Goal: Transaction & Acquisition: Purchase product/service

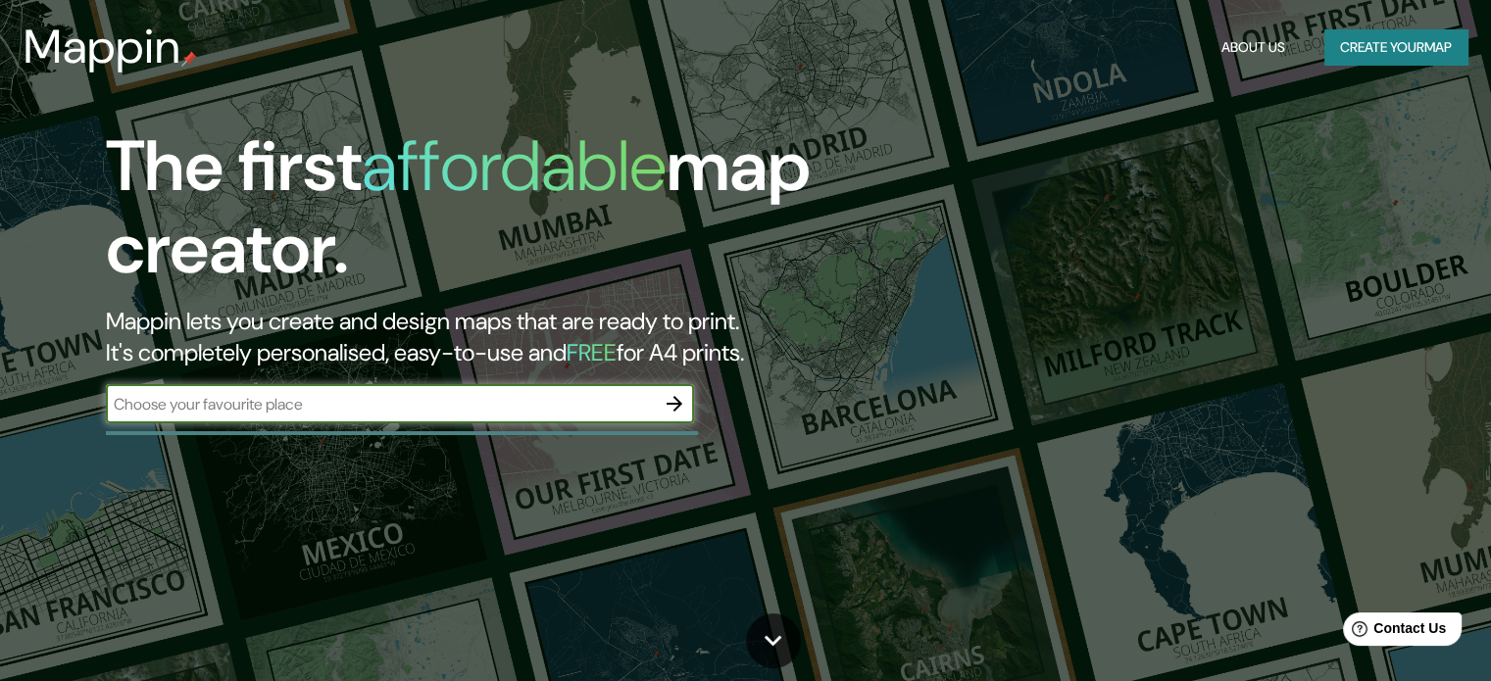
click at [1350, 51] on button "Create your map" at bounding box center [1395, 47] width 143 height 36
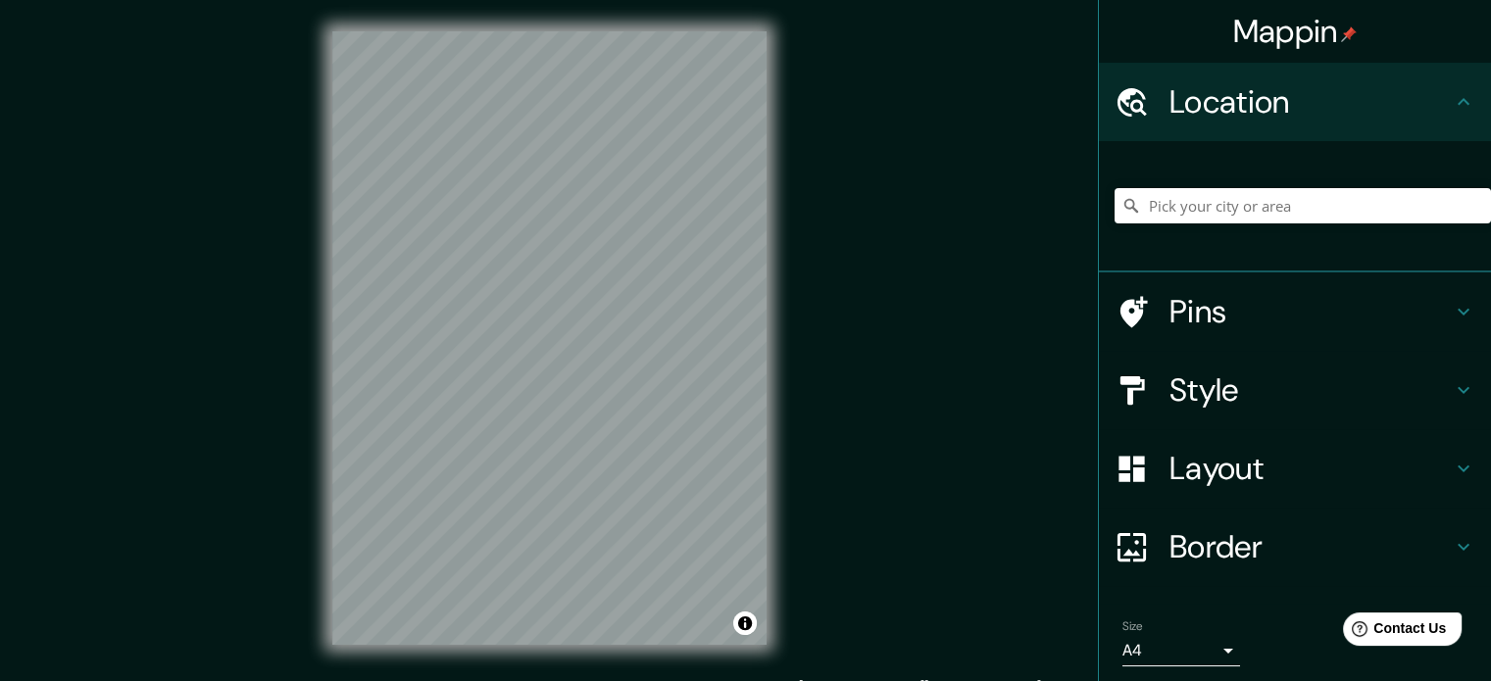
click at [1451, 387] on icon at bounding box center [1463, 390] width 24 height 24
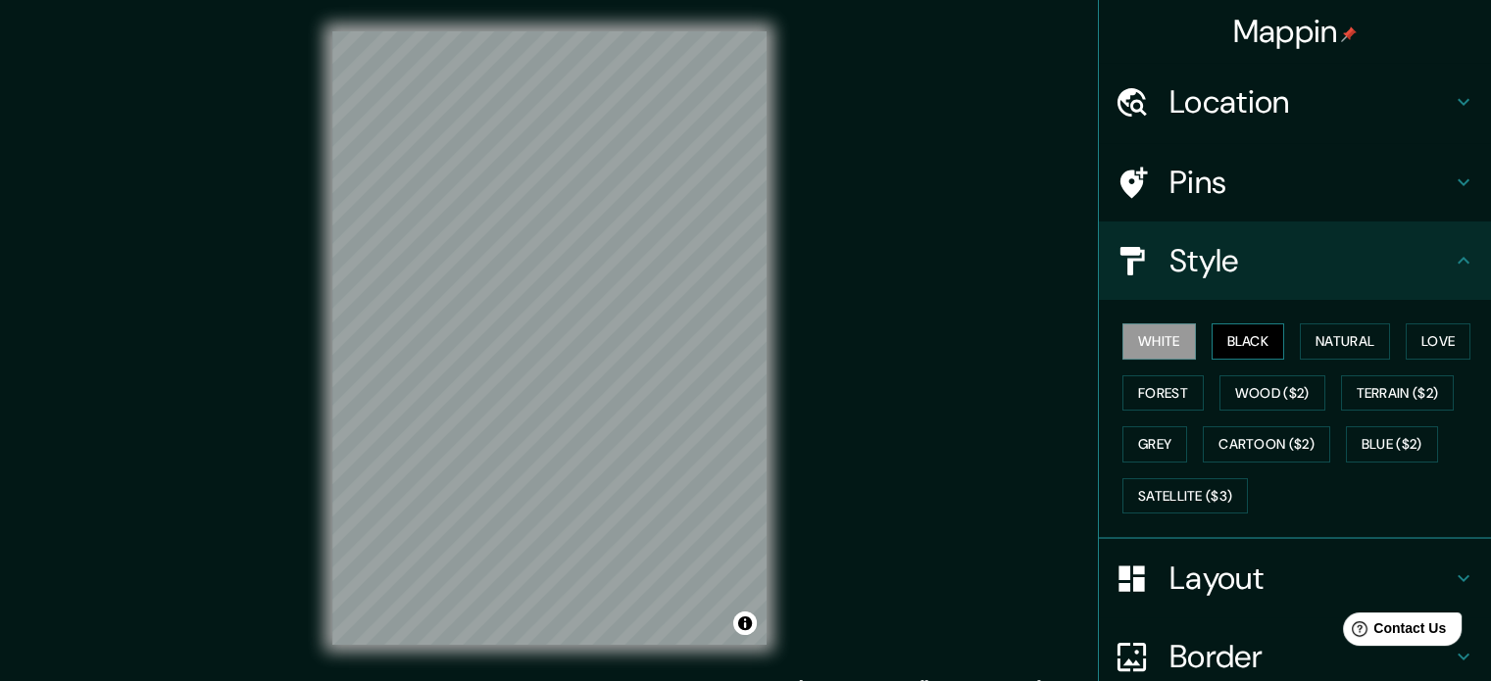
click at [1246, 345] on button "Black" at bounding box center [1247, 341] width 73 height 36
click at [1166, 345] on button "White" at bounding box center [1158, 341] width 73 height 36
click at [1238, 437] on button "Cartoon ($2)" at bounding box center [1265, 444] width 127 height 36
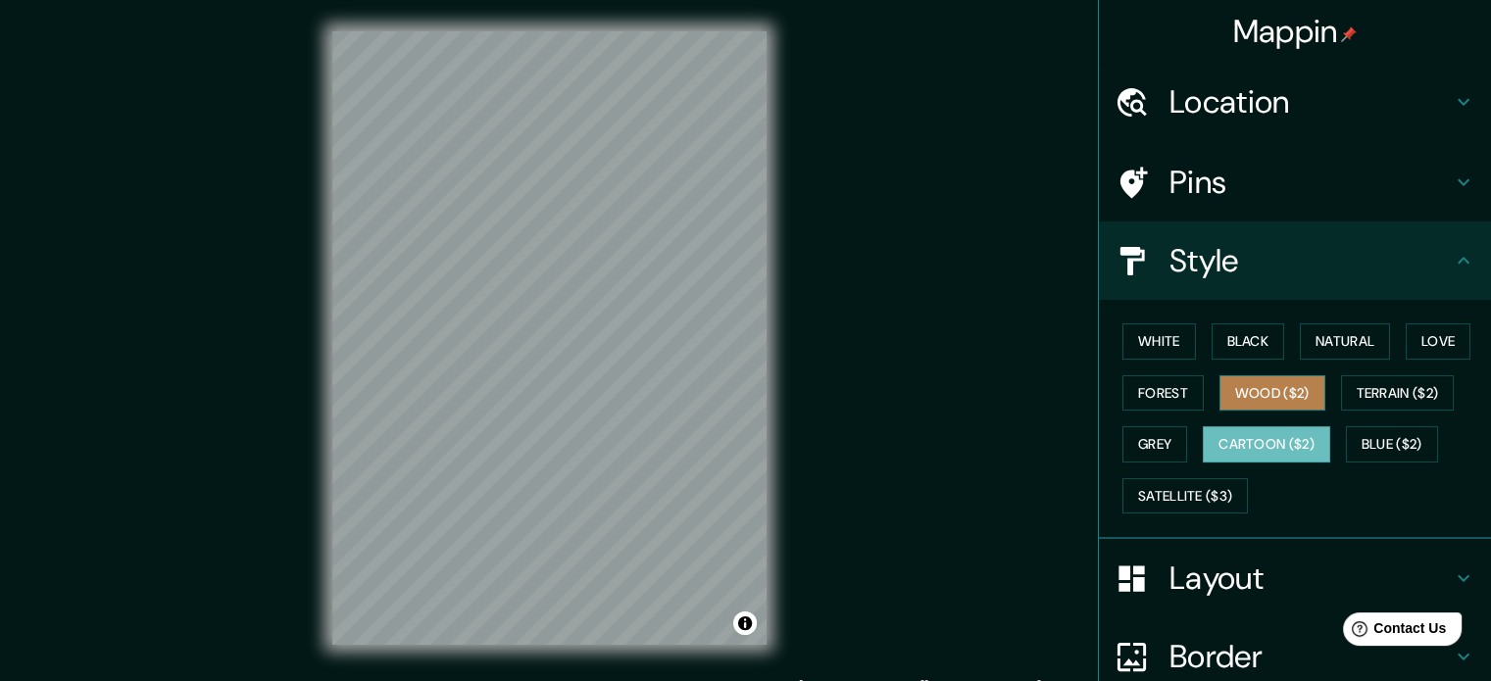
click at [1248, 391] on button "Wood ($2)" at bounding box center [1272, 393] width 106 height 36
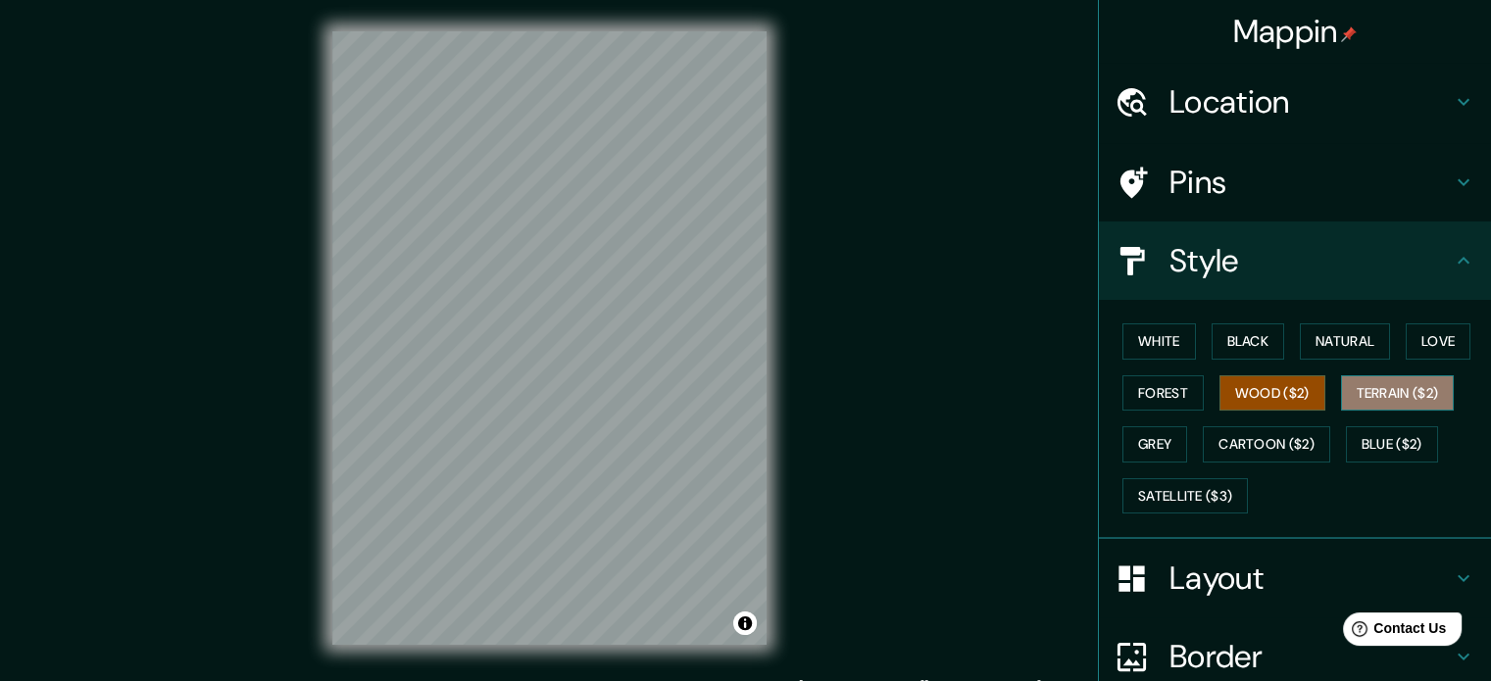
click at [1373, 398] on button "Terrain ($2)" at bounding box center [1398, 393] width 114 height 36
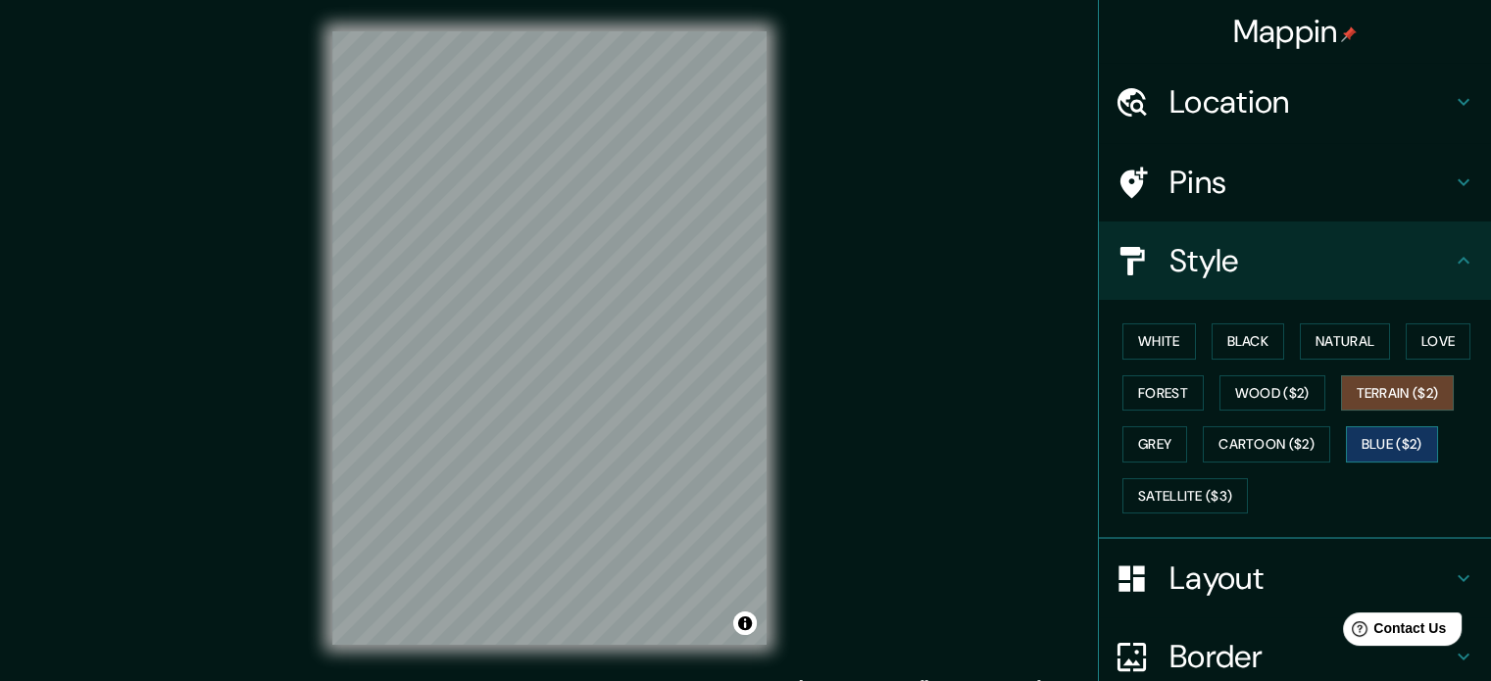
click at [1374, 445] on button "Blue ($2)" at bounding box center [1391, 444] width 92 height 36
click at [1355, 576] on h4 "Layout" at bounding box center [1310, 578] width 282 height 39
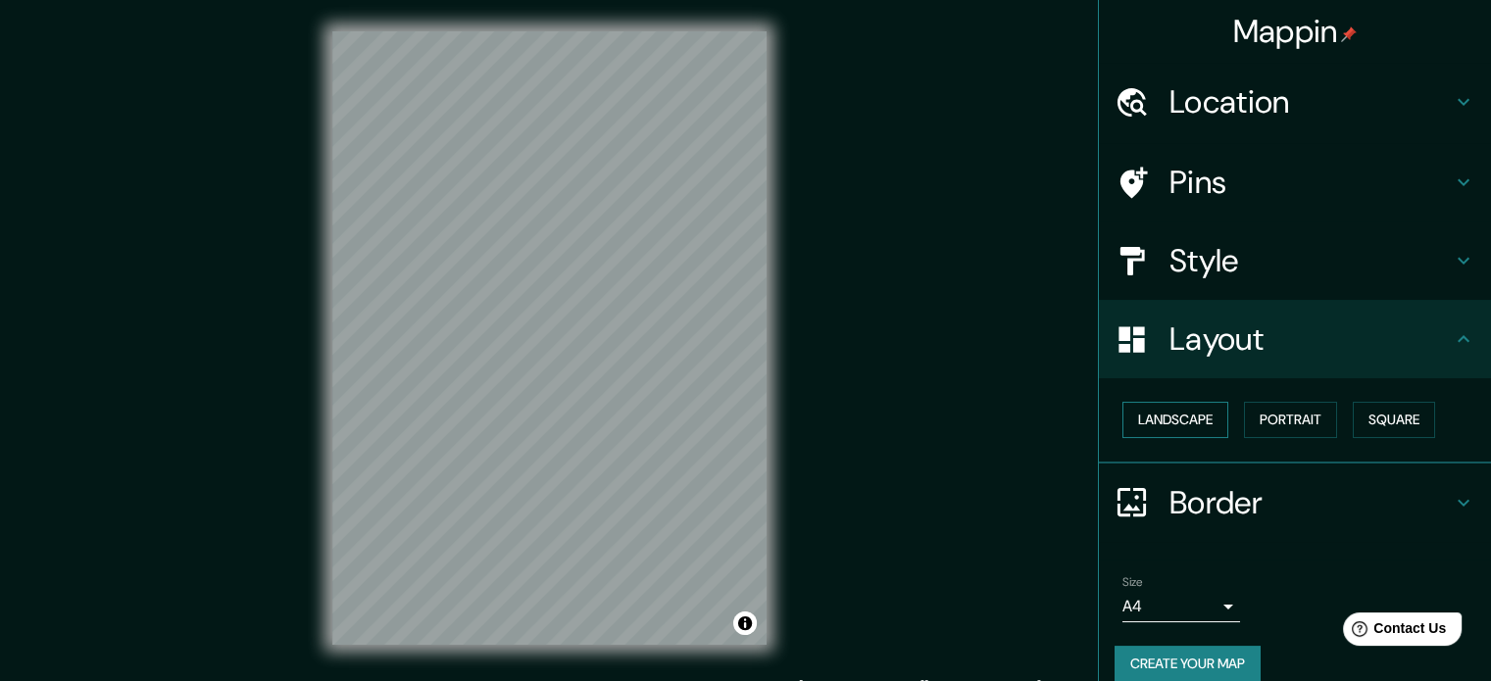
click at [1195, 424] on button "Landscape" at bounding box center [1175, 420] width 106 height 36
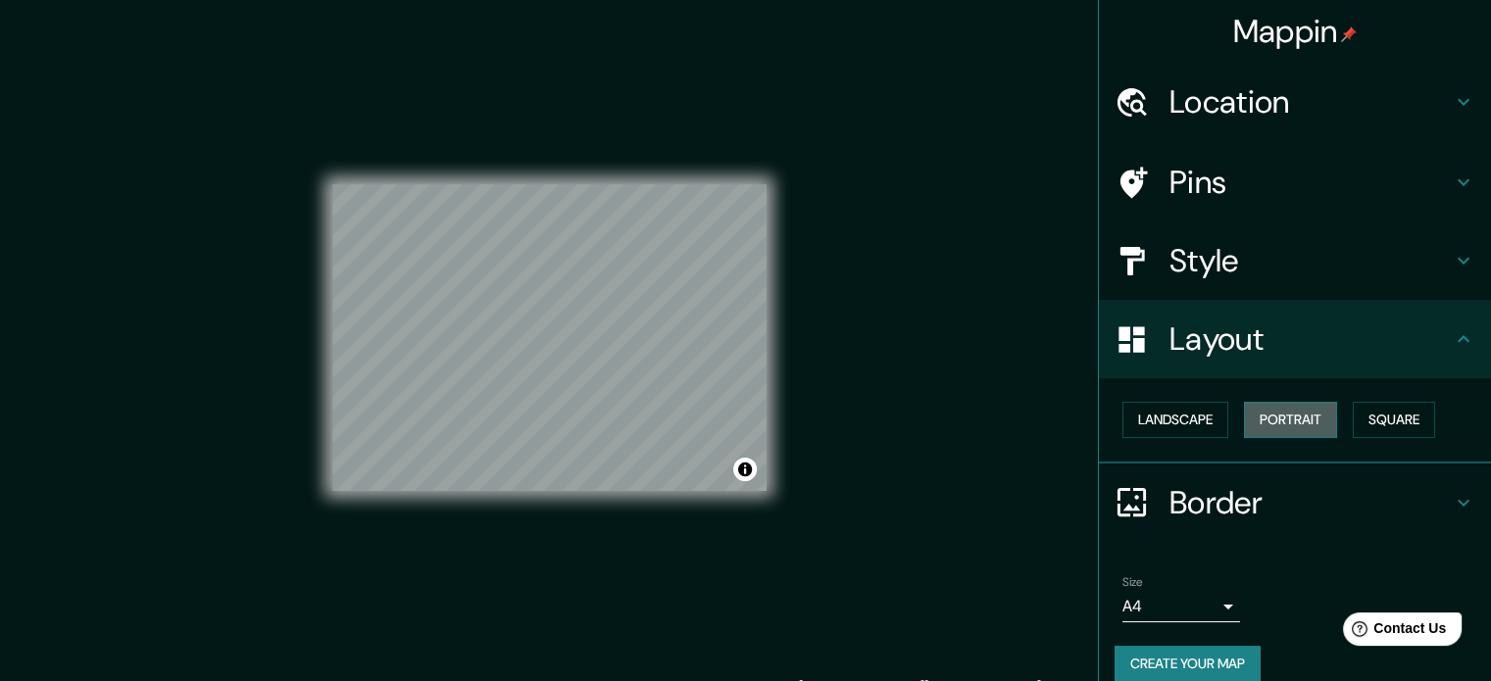
click at [1270, 424] on button "Portrait" at bounding box center [1290, 420] width 93 height 36
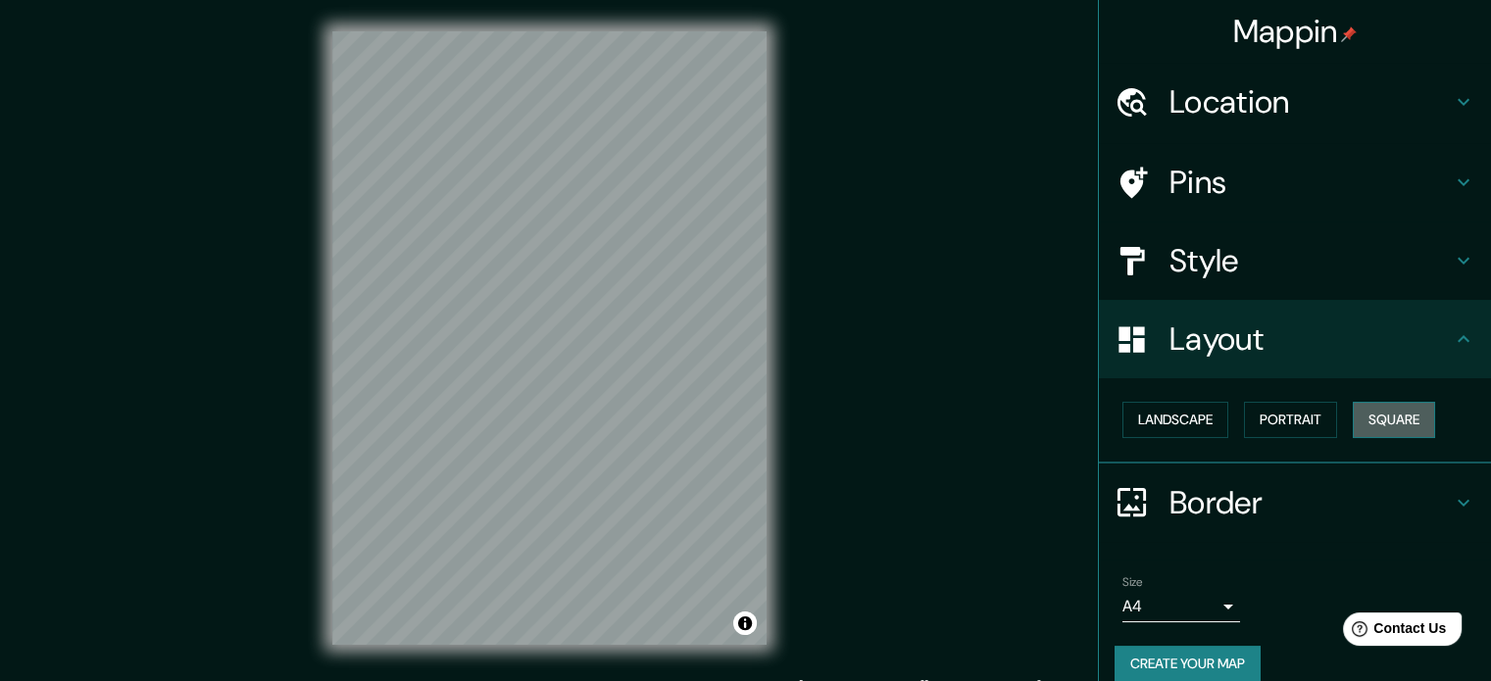
click at [1364, 422] on button "Square" at bounding box center [1393, 420] width 82 height 36
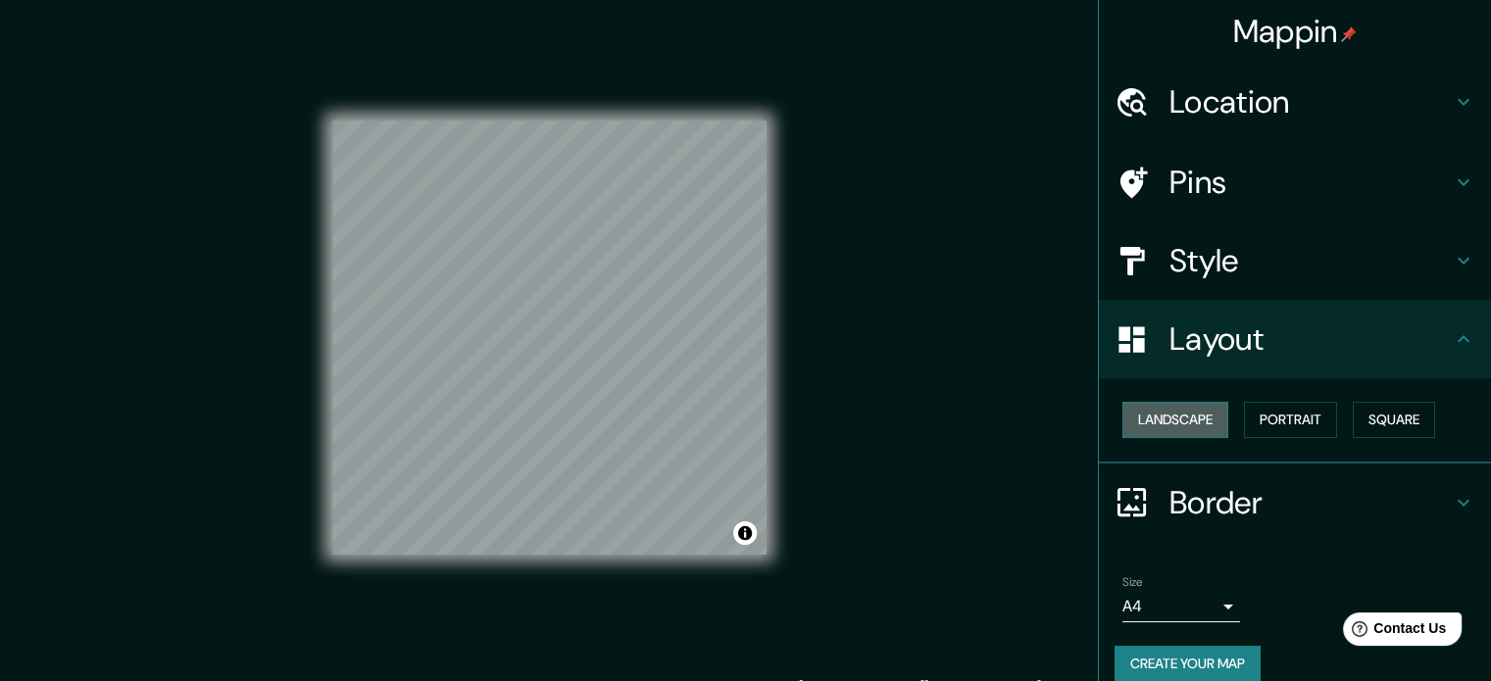
click at [1165, 427] on button "Landscape" at bounding box center [1175, 420] width 106 height 36
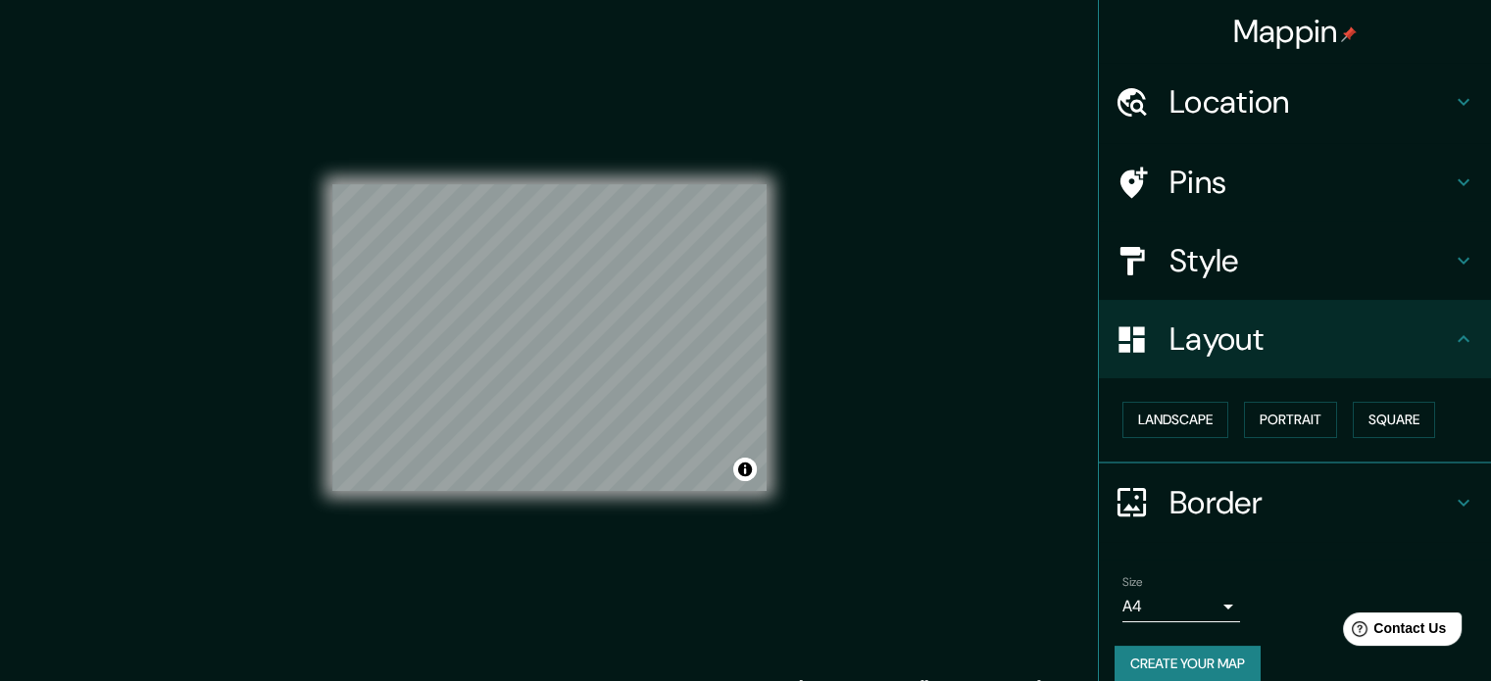
click at [1457, 499] on icon at bounding box center [1463, 502] width 12 height 7
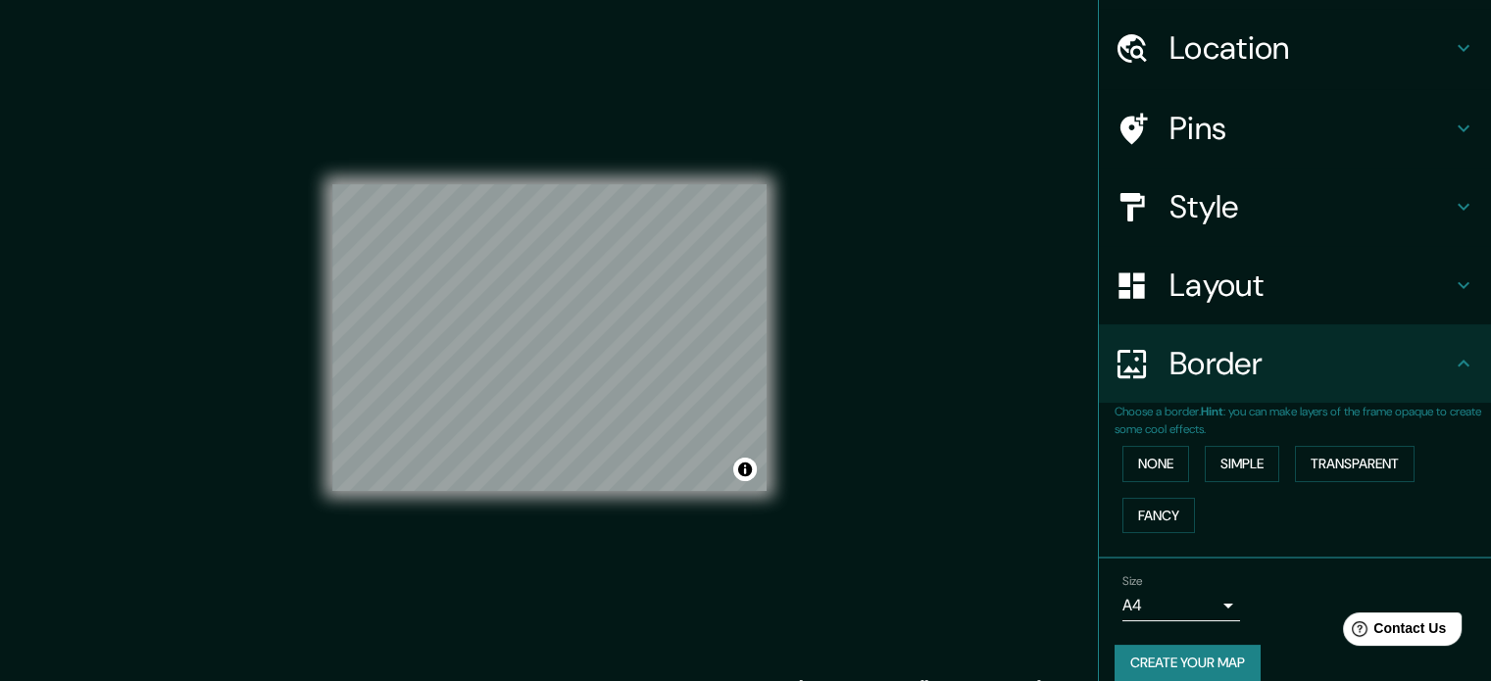
scroll to position [74, 0]
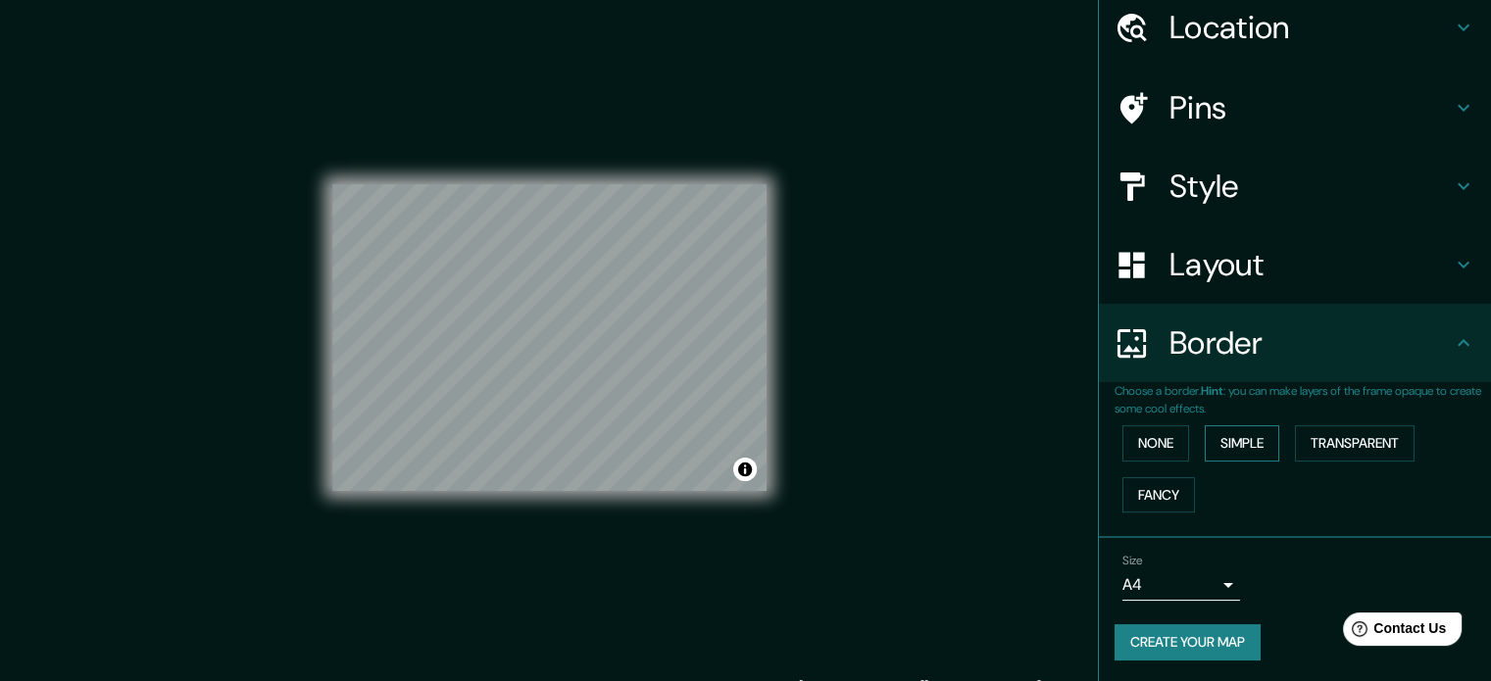
click at [1232, 446] on button "Simple" at bounding box center [1241, 443] width 74 height 36
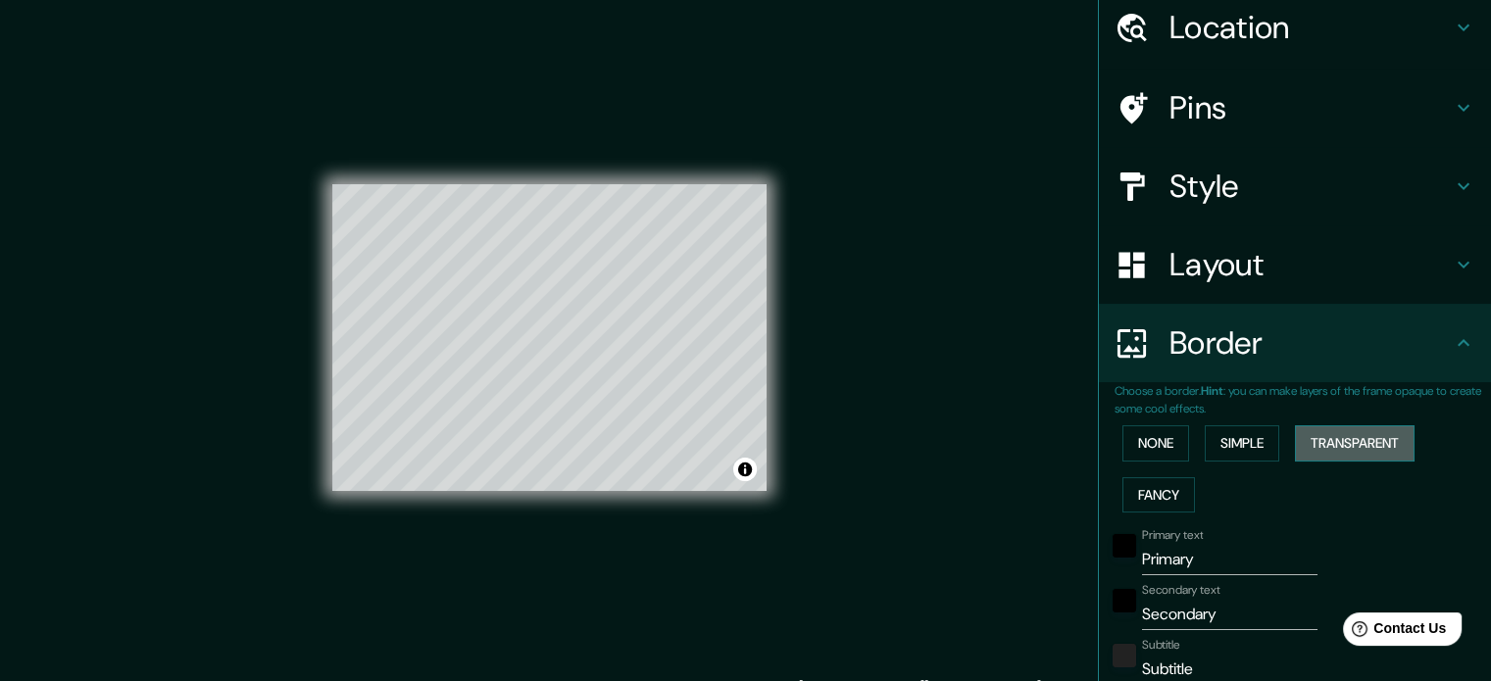
click at [1330, 446] on button "Transparent" at bounding box center [1355, 443] width 120 height 36
click at [1157, 487] on button "Fancy" at bounding box center [1158, 495] width 73 height 36
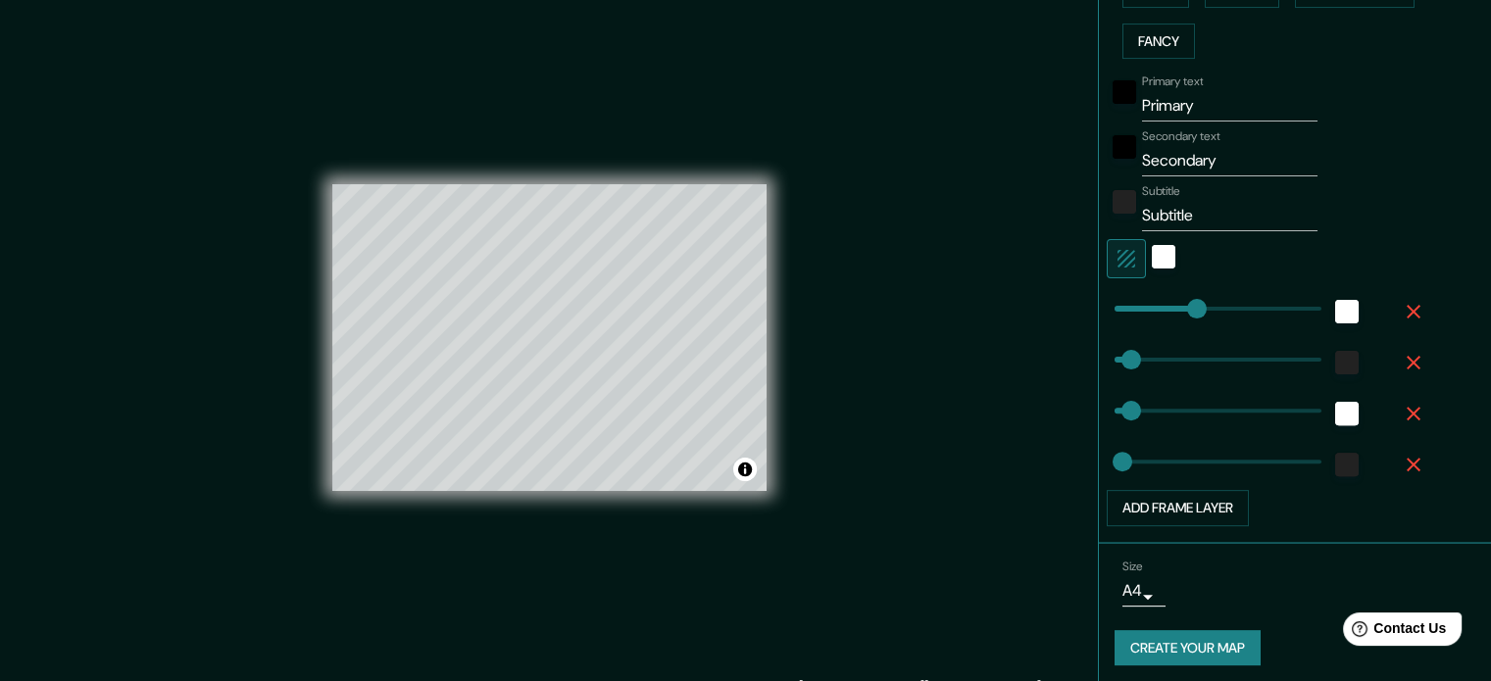
scroll to position [533, 0]
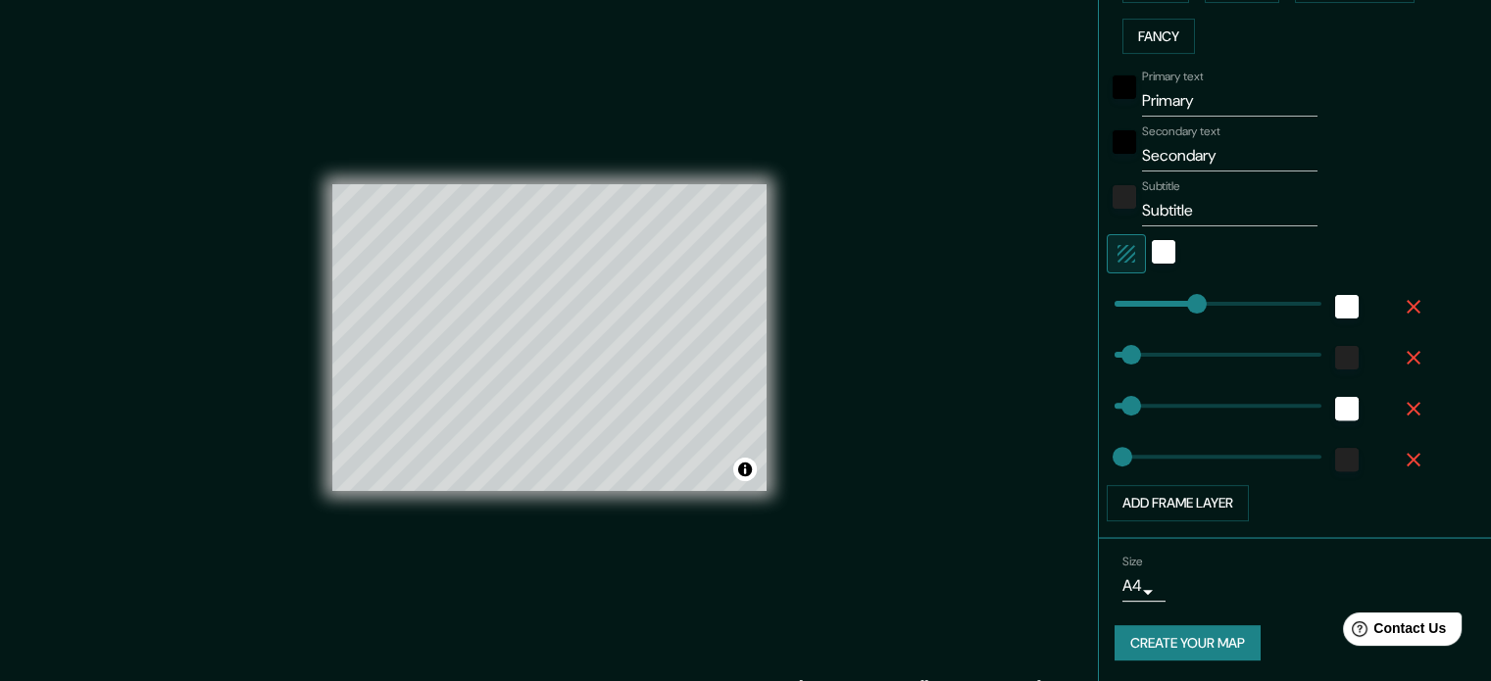
click at [1203, 634] on button "Create your map" at bounding box center [1187, 643] width 146 height 36
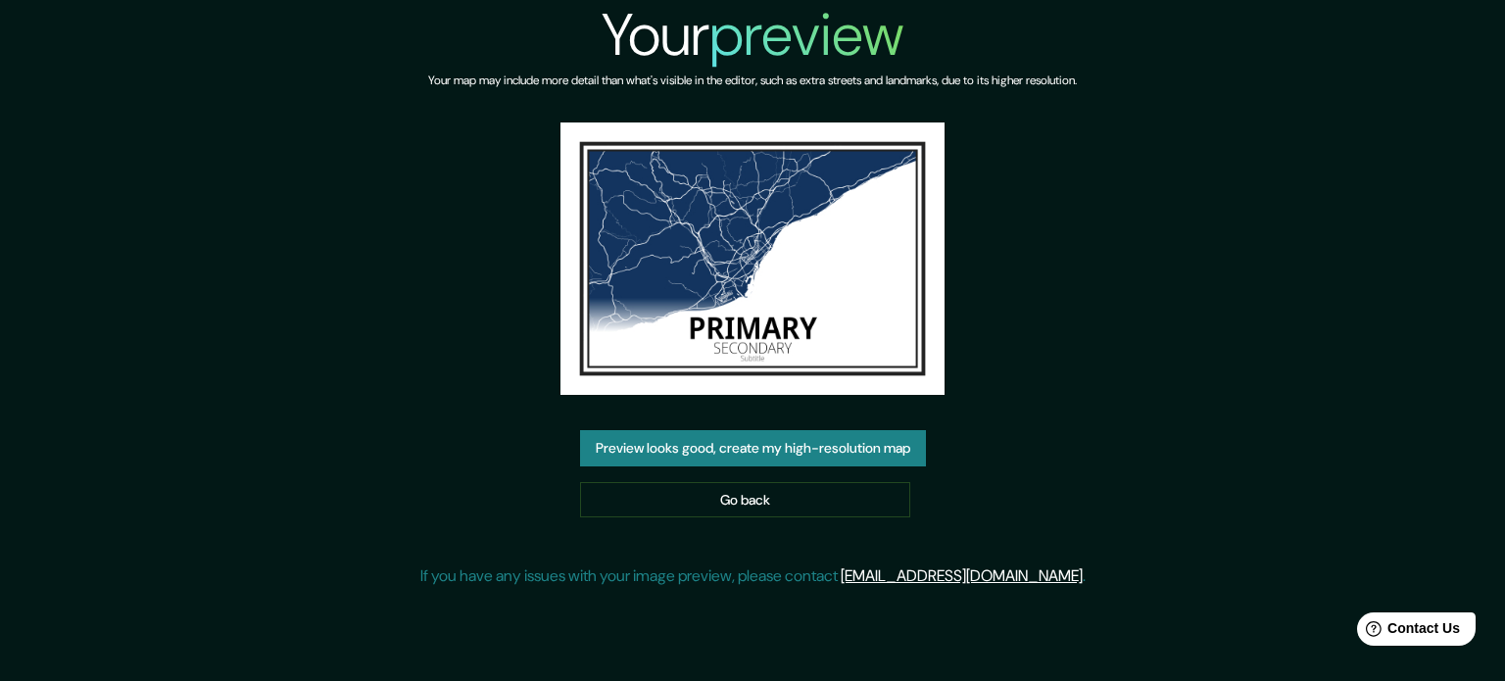
click at [796, 456] on button "Preview looks good, create my high-resolution map" at bounding box center [753, 448] width 346 height 36
